Goal: Transaction & Acquisition: Purchase product/service

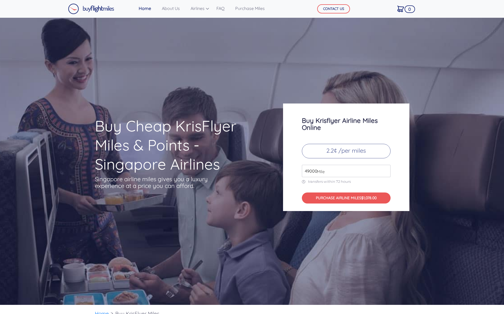
click at [316, 171] on span "Mile" at bounding box center [319, 171] width 10 height 6
drag, startPoint x: 318, startPoint y: 170, endPoint x: 292, endPoint y: 171, distance: 26.9
click at [292, 171] on div "Buy Krisflyer Airline Miles Online 2.2¢ /per miles 49000 Mile transfers within …" at bounding box center [346, 158] width 126 height 108
click at [357, 171] on input "49000" at bounding box center [346, 171] width 89 height 12
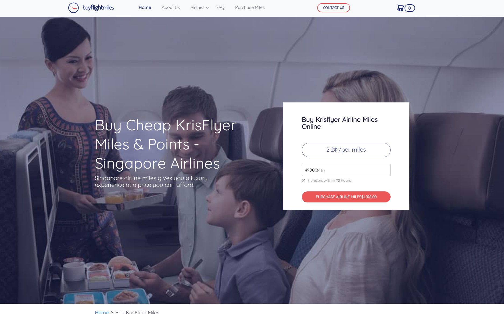
click at [386, 171] on input "49000" at bounding box center [346, 170] width 89 height 12
click at [386, 168] on input "50000" at bounding box center [346, 170] width 89 height 12
click at [386, 168] on input "51000" at bounding box center [346, 170] width 89 height 12
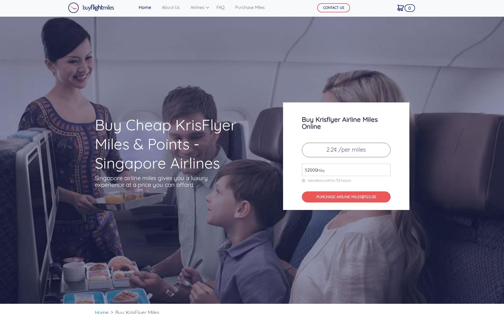
click at [386, 168] on input "52000" at bounding box center [346, 170] width 89 height 12
click at [386, 168] on input "53000" at bounding box center [346, 170] width 89 height 12
click at [386, 168] on input "54000" at bounding box center [346, 170] width 89 height 12
click at [386, 168] on input "84000" at bounding box center [346, 170] width 89 height 12
click at [386, 168] on input "85000" at bounding box center [346, 170] width 89 height 12
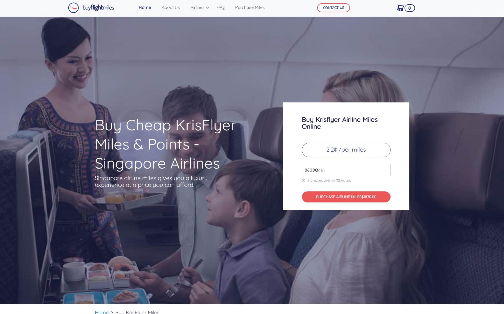
click at [386, 168] on input "86000" at bounding box center [346, 170] width 89 height 12
click at [386, 168] on input "87000" at bounding box center [346, 170] width 89 height 12
click at [386, 168] on input "88000" at bounding box center [346, 170] width 89 height 12
click at [386, 168] on input "89000" at bounding box center [346, 170] width 89 height 12
click at [386, 168] on input "90000" at bounding box center [346, 170] width 89 height 12
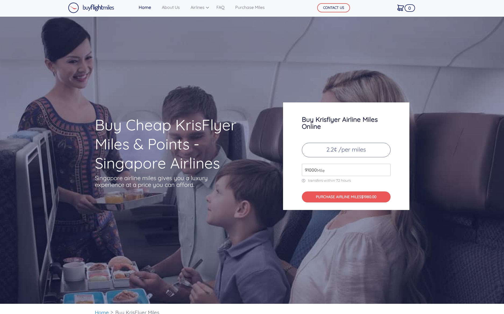
click at [386, 168] on input "91000" at bounding box center [346, 170] width 89 height 12
click at [386, 168] on input "92000" at bounding box center [346, 170] width 89 height 12
click at [386, 168] on input "93000" at bounding box center [346, 170] width 89 height 12
click at [386, 168] on input "94000" at bounding box center [346, 170] width 89 height 12
click at [386, 168] on input "95000" at bounding box center [346, 170] width 89 height 12
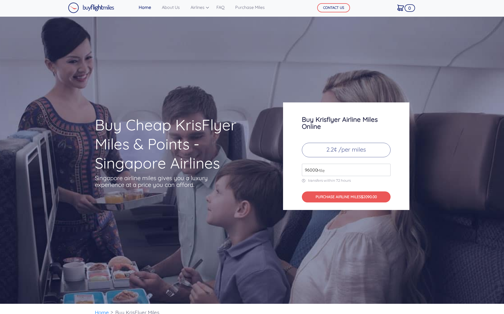
click at [386, 168] on input "96000" at bounding box center [346, 170] width 89 height 12
click at [386, 168] on input "97000" at bounding box center [346, 170] width 89 height 12
click at [386, 168] on input "98000" at bounding box center [346, 170] width 89 height 12
click at [386, 168] on input "99000" at bounding box center [346, 170] width 89 height 12
click at [386, 168] on input "100000" at bounding box center [346, 170] width 89 height 12
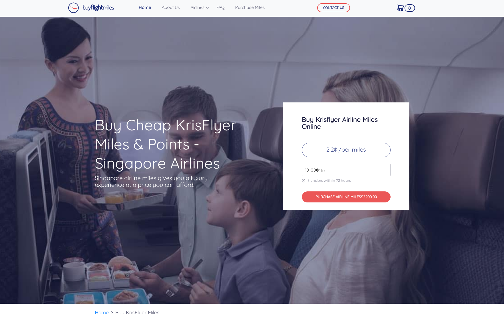
click at [386, 168] on input "101000" at bounding box center [346, 170] width 89 height 12
click at [386, 168] on input "102000" at bounding box center [346, 170] width 89 height 12
click at [386, 168] on input "103000" at bounding box center [346, 170] width 89 height 12
click at [386, 168] on input "104000" at bounding box center [346, 170] width 89 height 12
click at [386, 168] on input "105000" at bounding box center [346, 170] width 89 height 12
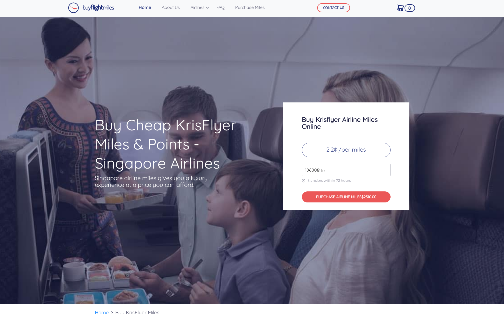
click at [386, 168] on input "106000" at bounding box center [346, 170] width 89 height 12
click at [386, 168] on input "107000" at bounding box center [346, 170] width 89 height 12
click at [386, 168] on input "108000" at bounding box center [346, 170] width 89 height 12
click at [386, 168] on input "109000" at bounding box center [346, 170] width 89 height 12
click at [386, 168] on input "110000" at bounding box center [346, 170] width 89 height 12
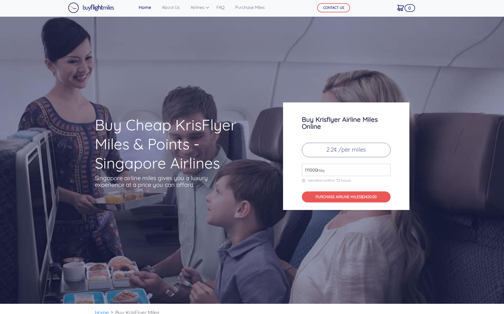
click at [386, 168] on input "111000" at bounding box center [346, 170] width 89 height 12
click at [386, 168] on input "112000" at bounding box center [346, 170] width 89 height 12
drag, startPoint x: 317, startPoint y: 170, endPoint x: 293, endPoint y: 169, distance: 24.2
click at [293, 169] on div "Buy Krisflyer Airline Miles Online 2.2¢ /per miles 112000 Mile transfers within…" at bounding box center [346, 156] width 126 height 108
click at [385, 168] on input "113000" at bounding box center [346, 170] width 89 height 12
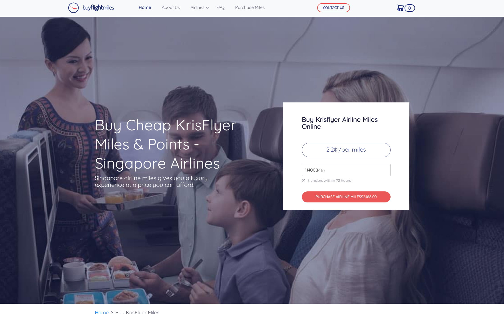
click at [387, 167] on input "114000" at bounding box center [346, 170] width 89 height 12
click at [387, 167] on input "115000" at bounding box center [346, 170] width 89 height 12
click at [387, 167] on input "116000" at bounding box center [346, 170] width 89 height 12
click at [387, 167] on input "117000" at bounding box center [346, 170] width 89 height 12
click at [387, 167] on input "118000" at bounding box center [346, 170] width 89 height 12
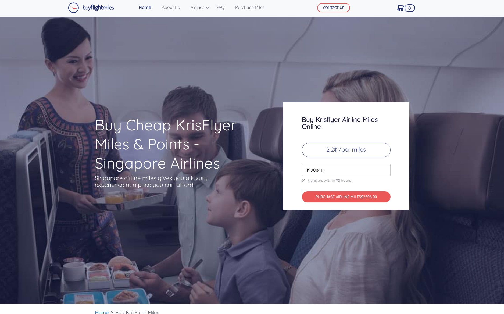
click at [387, 167] on input "119000" at bounding box center [346, 170] width 89 height 12
click at [387, 167] on input "120000" at bounding box center [346, 170] width 89 height 12
click at [387, 167] on input "121000" at bounding box center [346, 170] width 89 height 12
type input "122000"
click at [387, 167] on input "122000" at bounding box center [346, 170] width 89 height 12
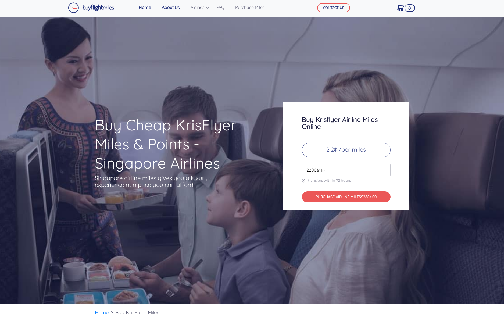
click at [174, 7] on link "About Us" at bounding box center [171, 7] width 22 height 11
